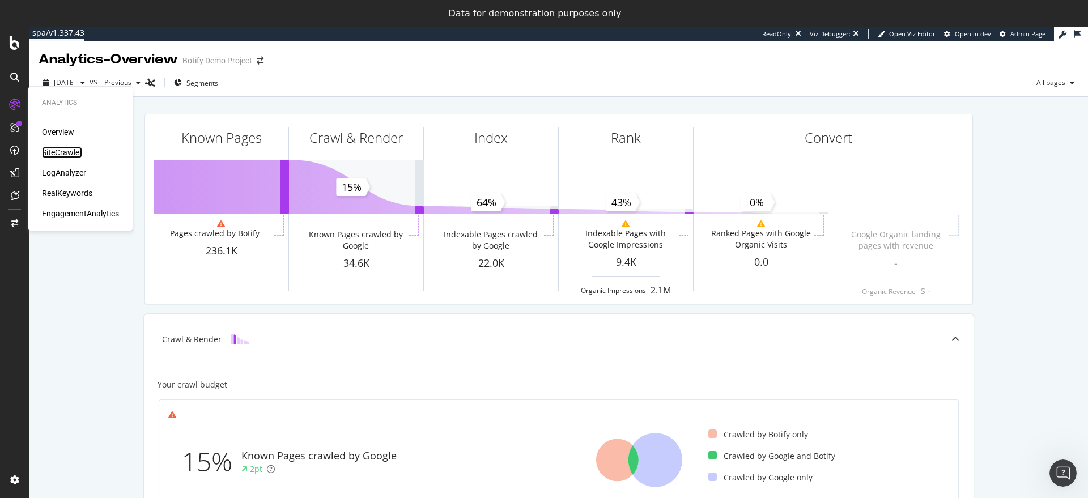
click at [62, 148] on div "SiteCrawler" at bounding box center [62, 152] width 40 height 11
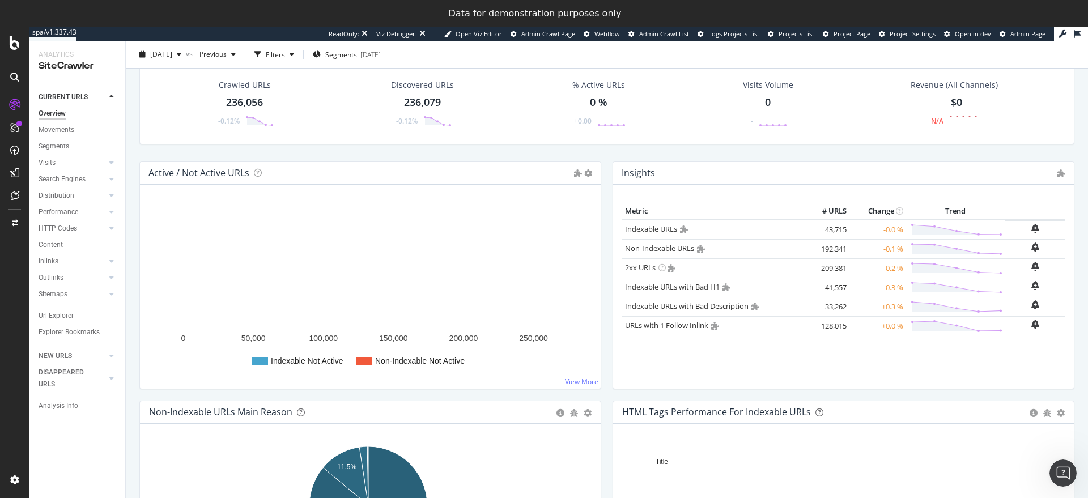
scroll to position [62, 0]
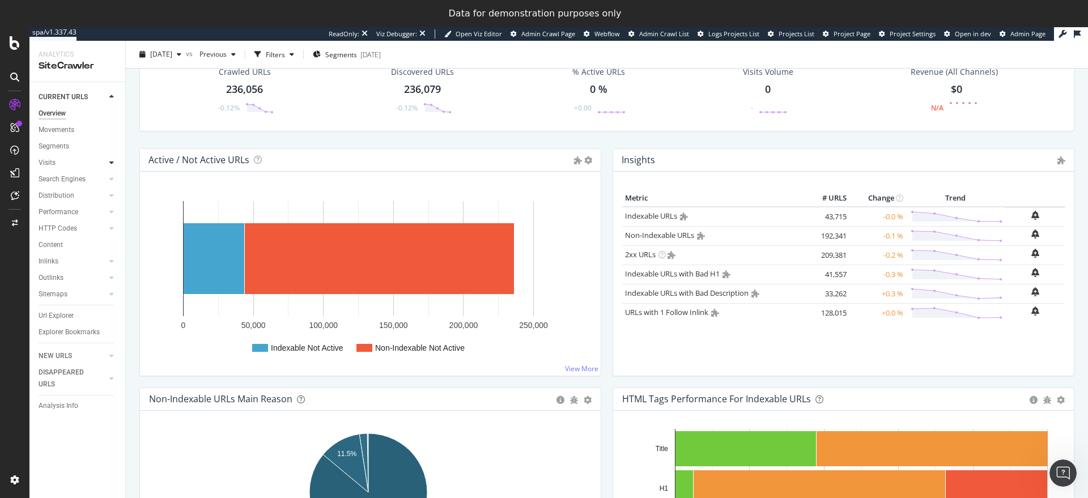
click at [109, 159] on icon at bounding box center [111, 162] width 5 height 7
click at [110, 159] on icon at bounding box center [111, 162] width 5 height 7
click at [112, 174] on div at bounding box center [111, 178] width 11 height 11
click at [112, 176] on icon at bounding box center [111, 179] width 5 height 7
click at [110, 195] on icon at bounding box center [111, 195] width 5 height 7
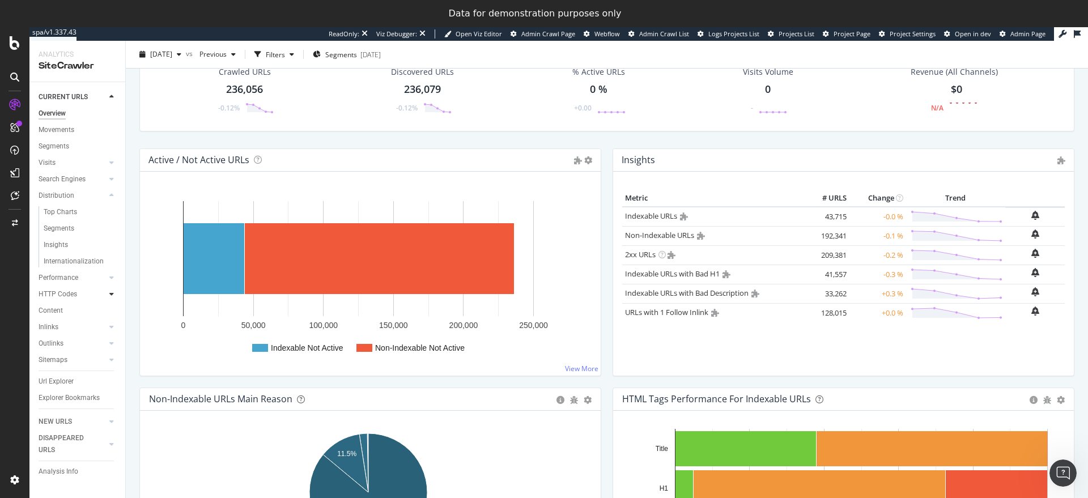
click at [109, 292] on icon at bounding box center [111, 294] width 5 height 7
click at [58, 275] on div "Insights" at bounding box center [56, 278] width 24 height 12
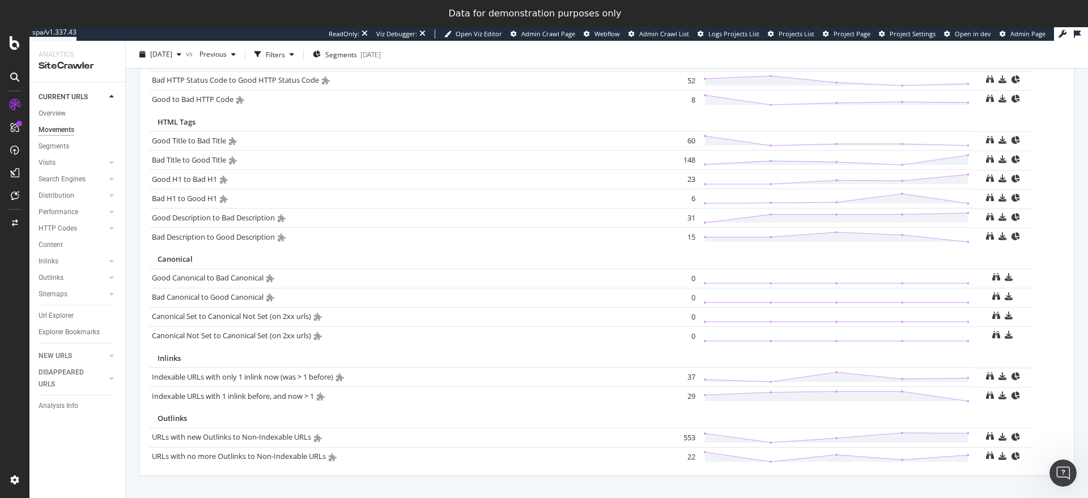
scroll to position [721, 0]
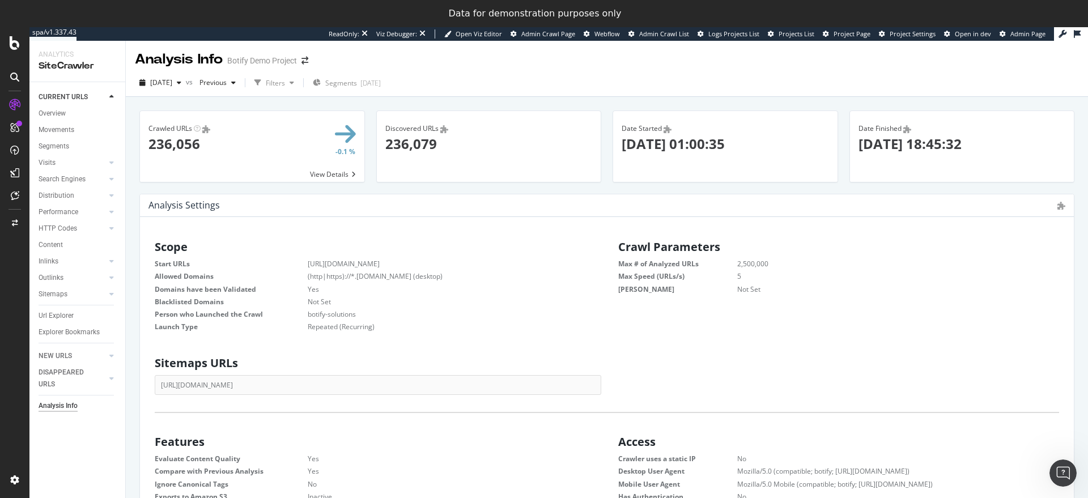
click at [343, 175] on span at bounding box center [252, 146] width 224 height 71
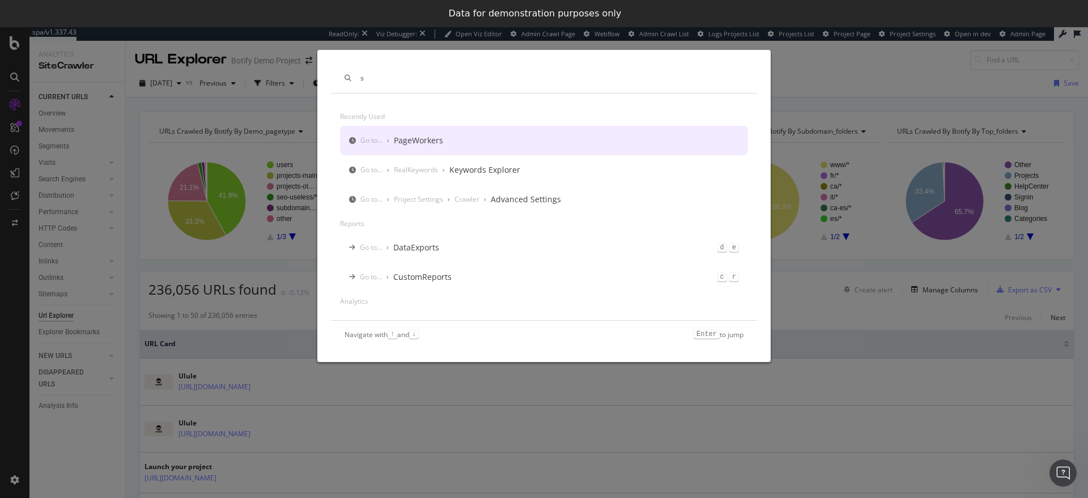
type input "s"
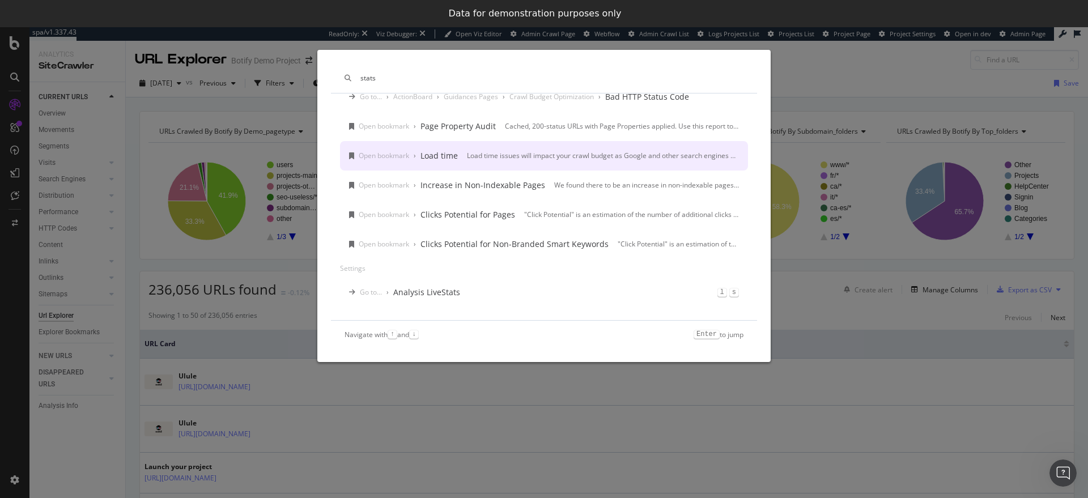
scroll to position [143, 0]
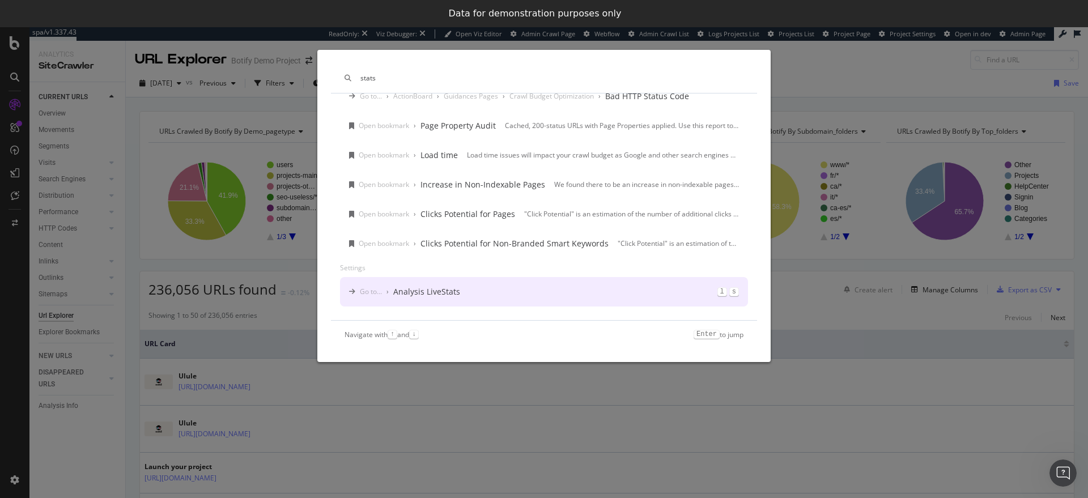
type input "stats"
click at [434, 289] on div "Analysis LiveStats" at bounding box center [426, 291] width 67 height 11
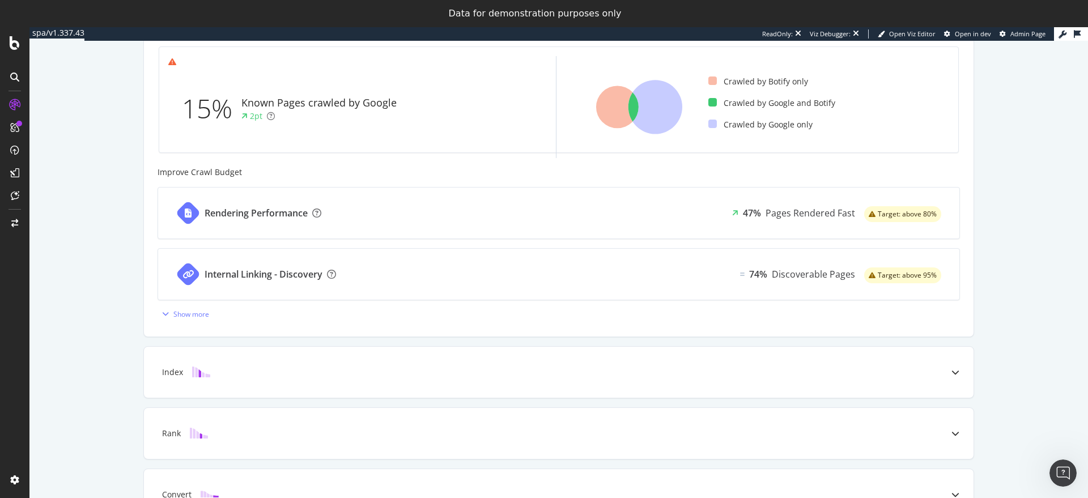
scroll to position [397, 0]
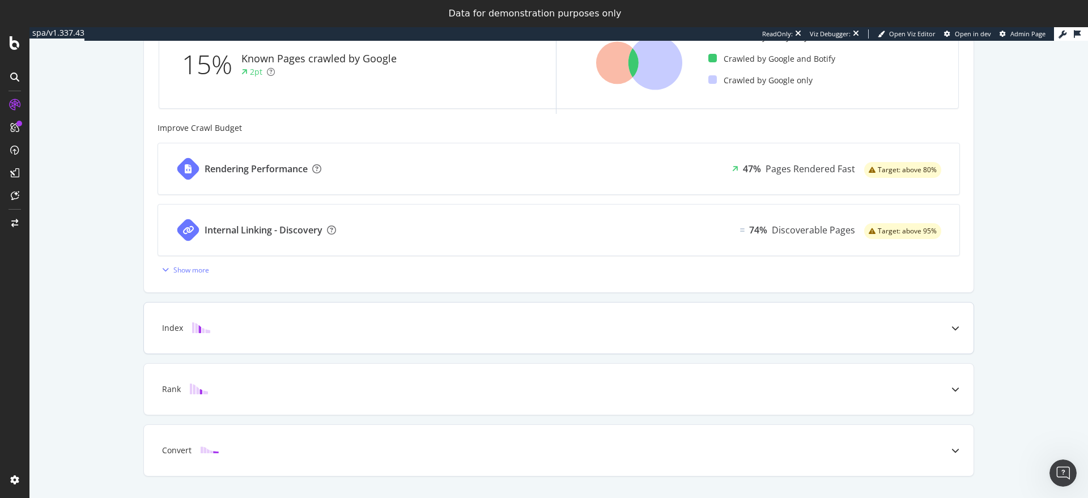
click at [274, 326] on div "Index" at bounding box center [540, 327] width 785 height 11
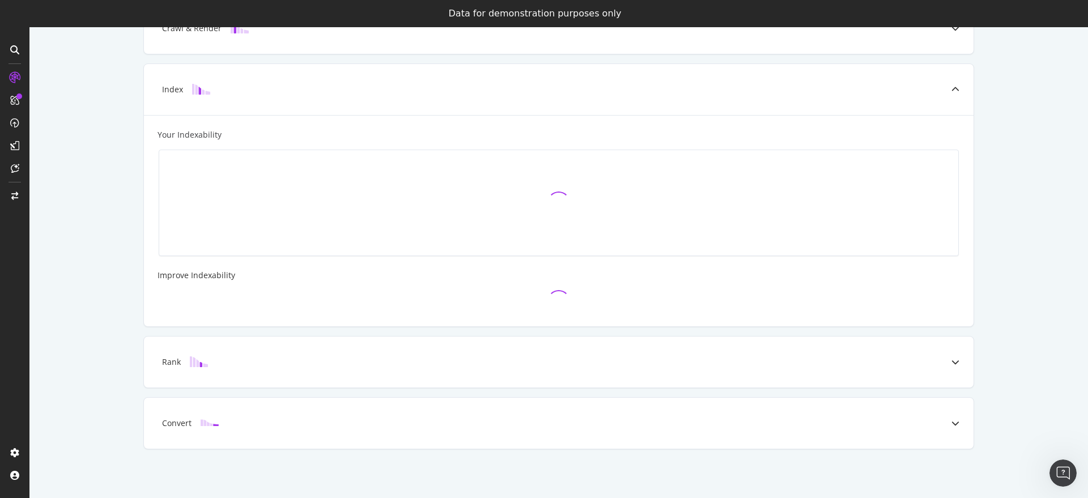
scroll to position [313, 0]
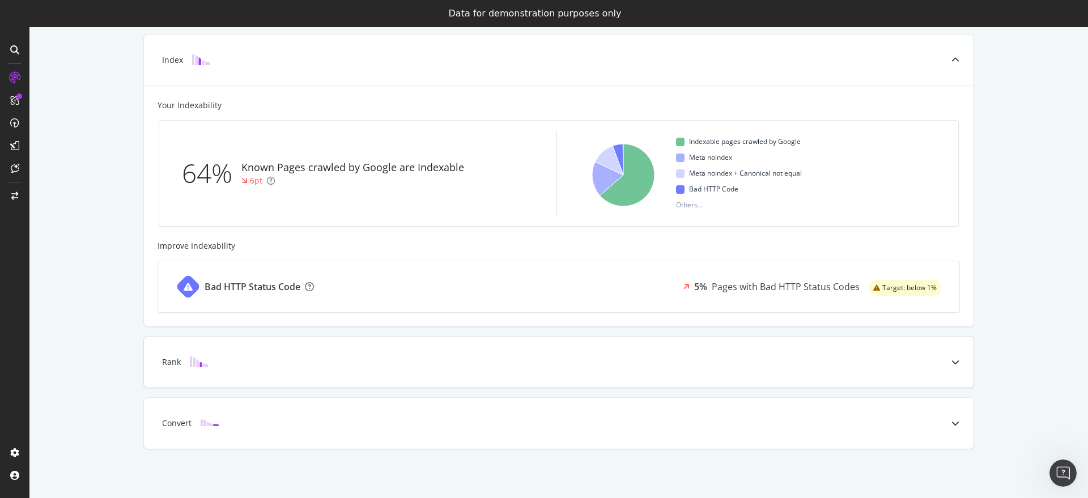
click at [256, 363] on div "Rank" at bounding box center [540, 361] width 785 height 11
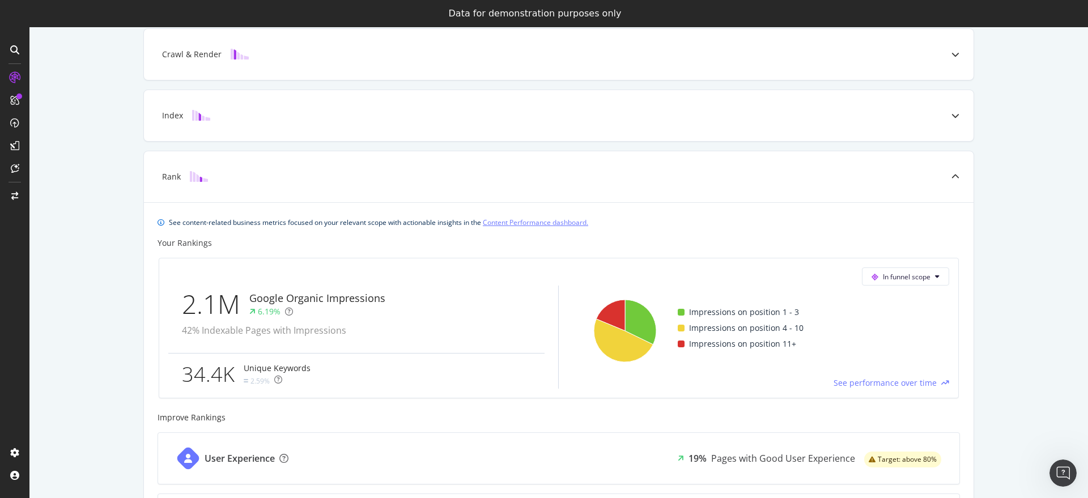
scroll to position [0, 0]
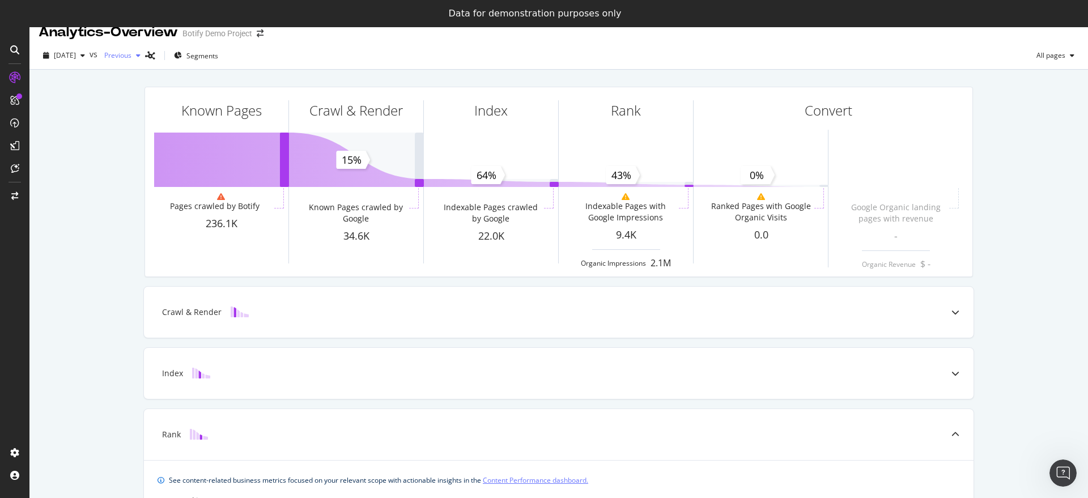
click at [145, 62] on div "Previous" at bounding box center [122, 55] width 45 height 17
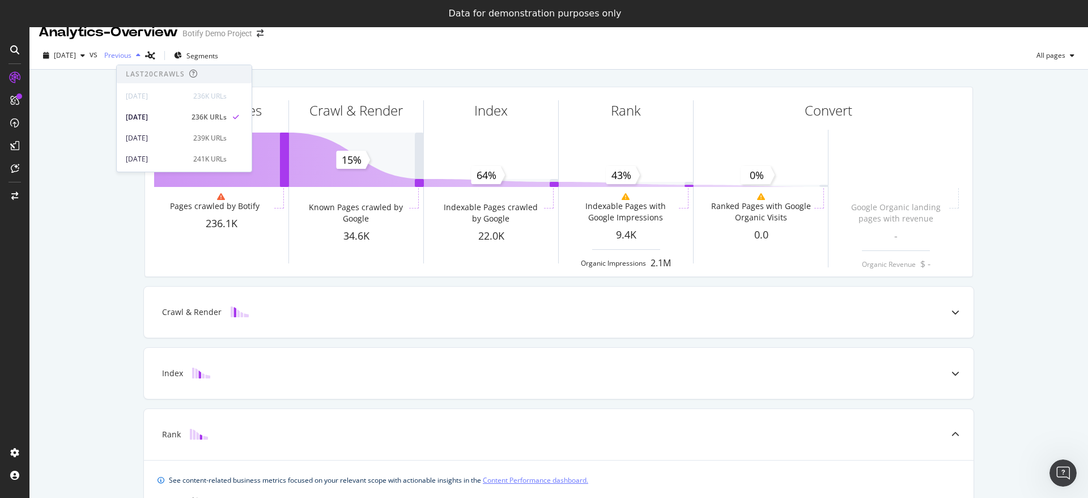
click at [145, 62] on div "Previous" at bounding box center [122, 55] width 45 height 17
